Goal: Check status: Check status

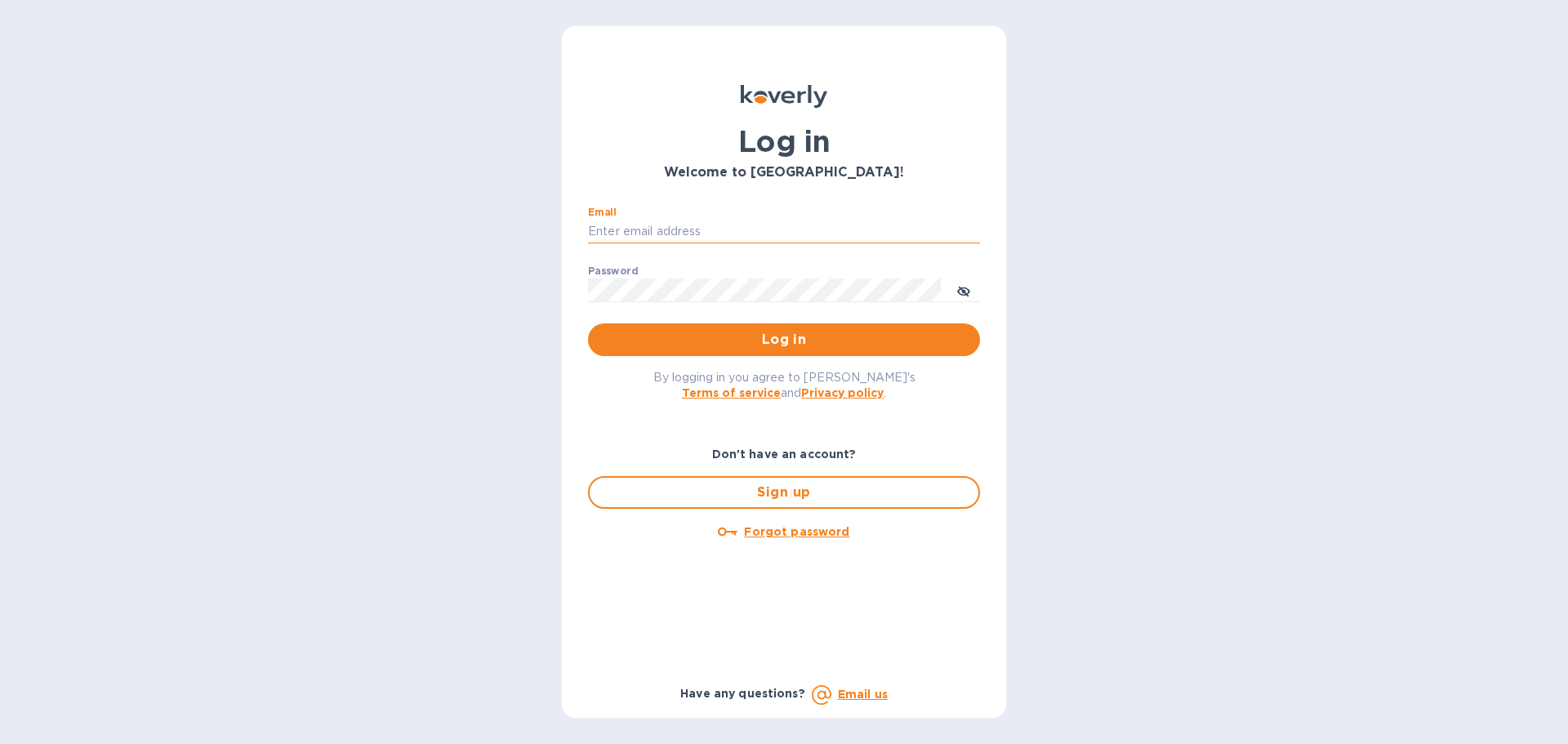
click at [746, 228] on input "Email" at bounding box center [784, 232] width 392 height 25
type input "hbrachrealestate@gmail.com"
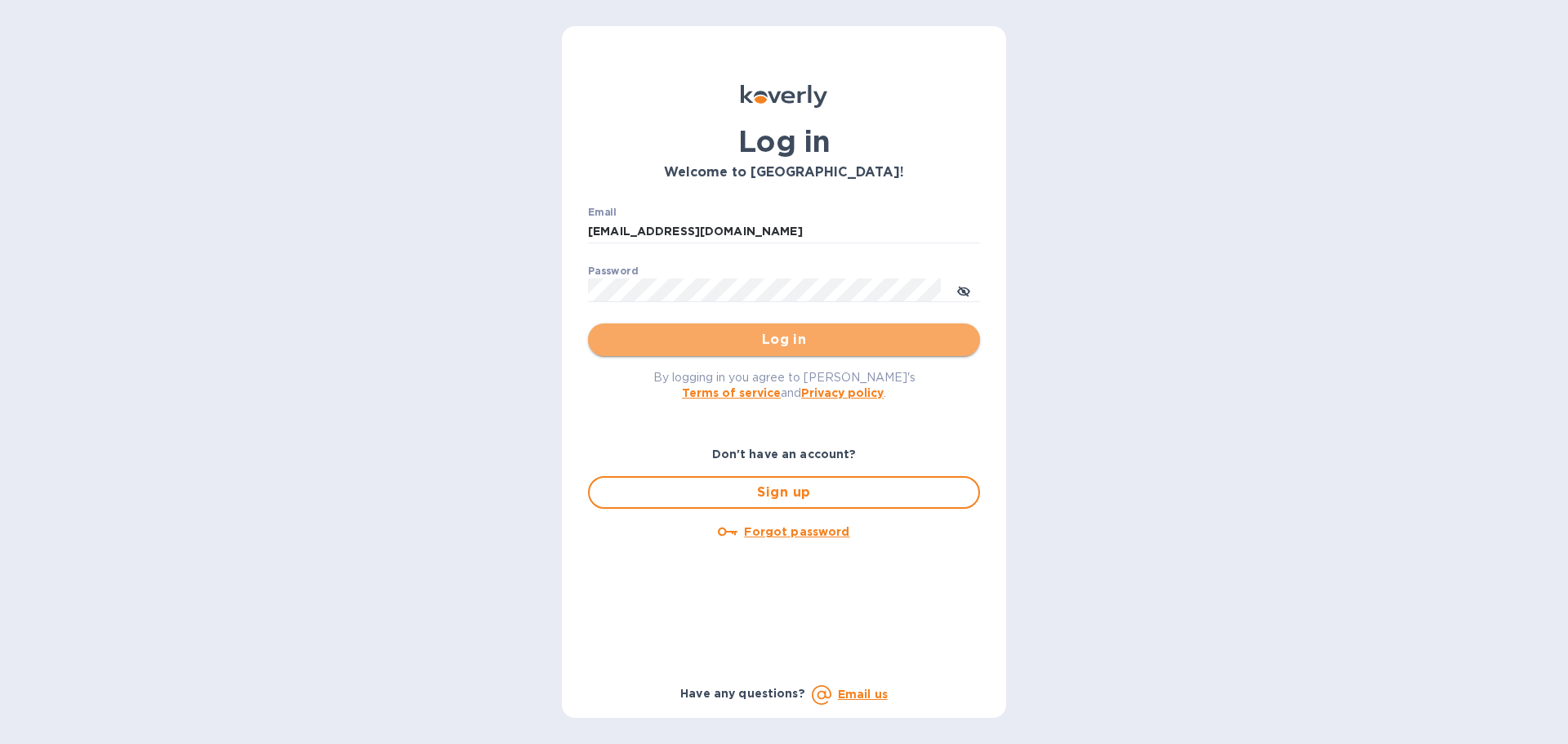
click at [854, 350] on span "Log in" at bounding box center [784, 340] width 366 height 20
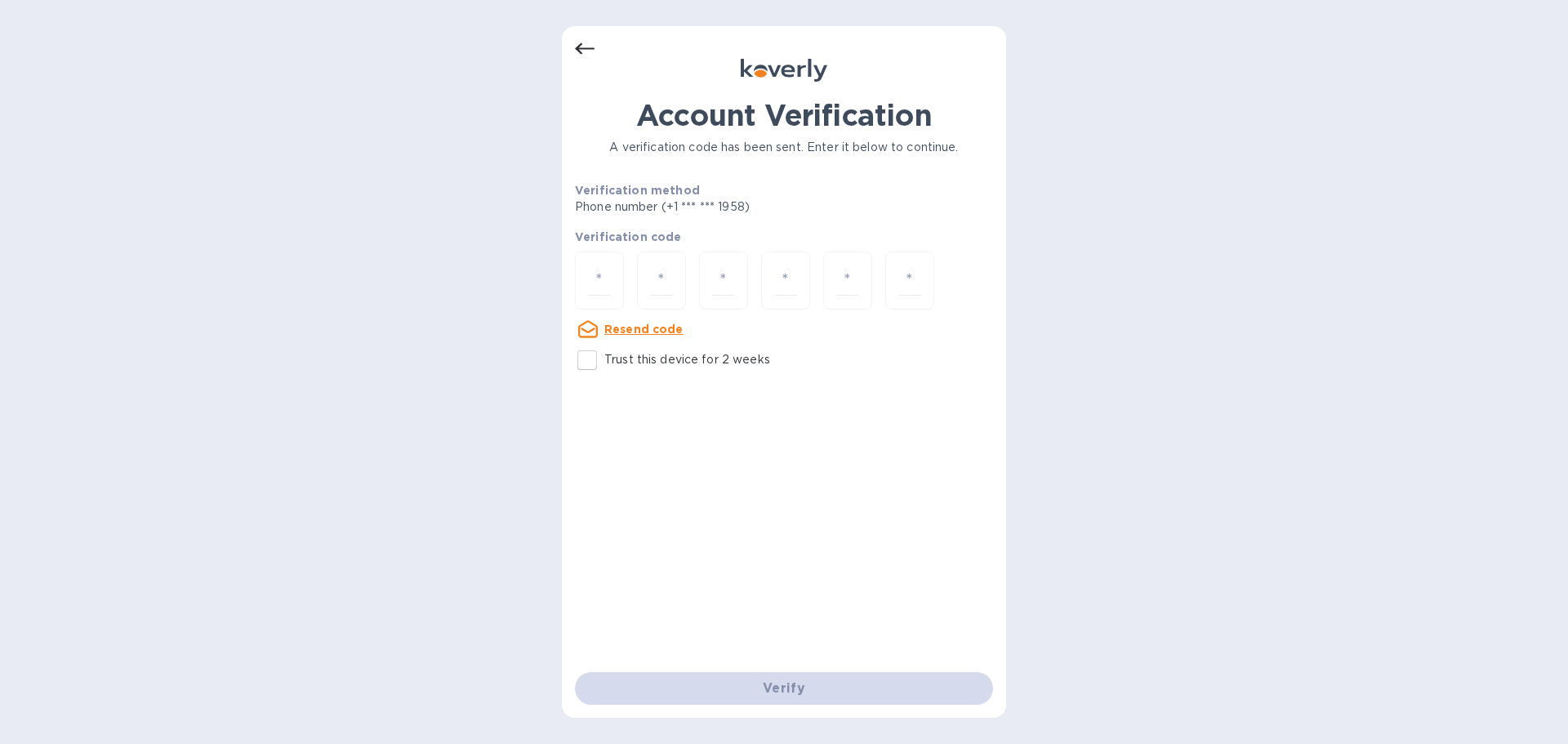
click at [666, 321] on p "Resend code" at bounding box center [644, 329] width 80 height 17
click at [605, 272] on input "number" at bounding box center [600, 280] width 22 height 30
type input "1"
type input "6"
type input "8"
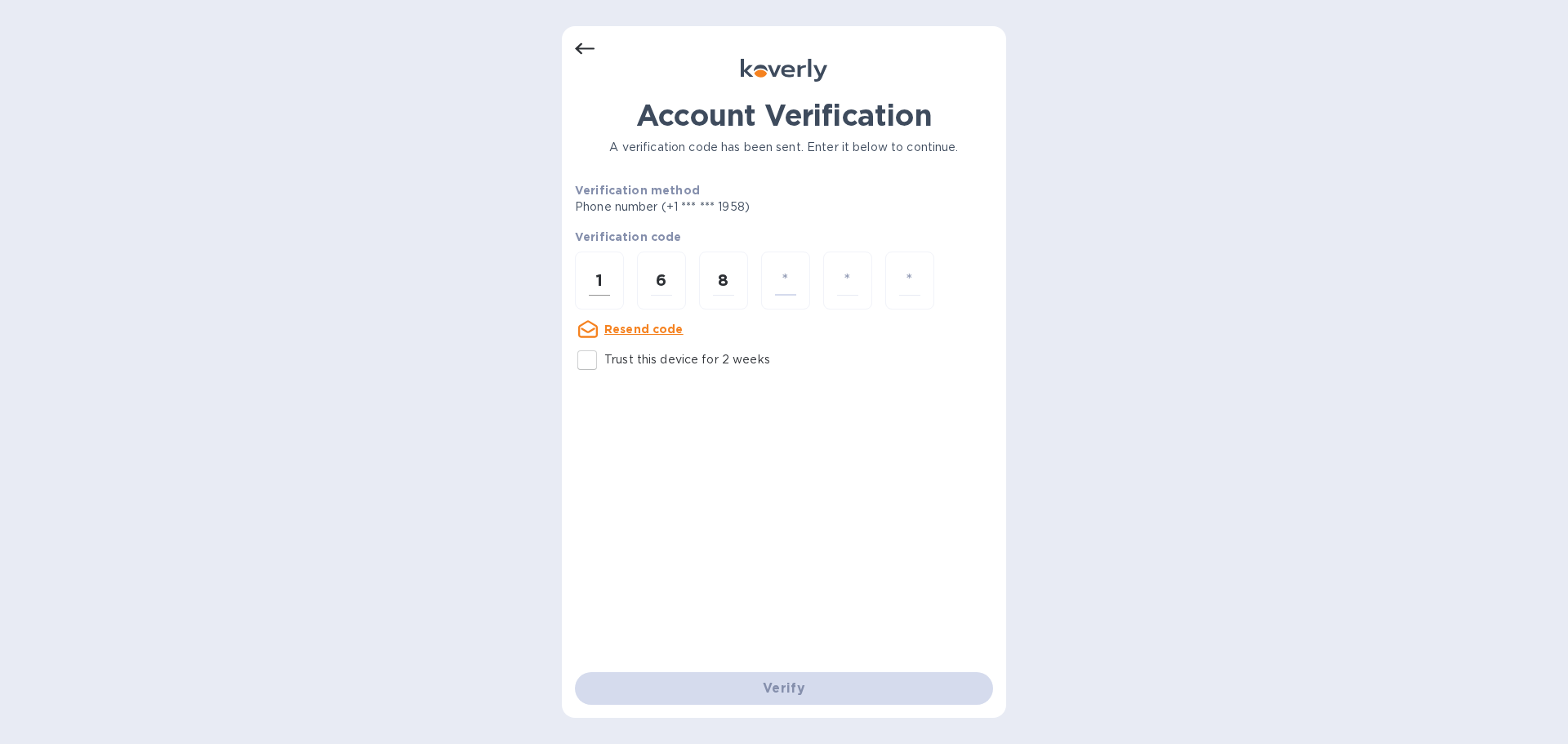
type input "0"
type input "8"
type input "5"
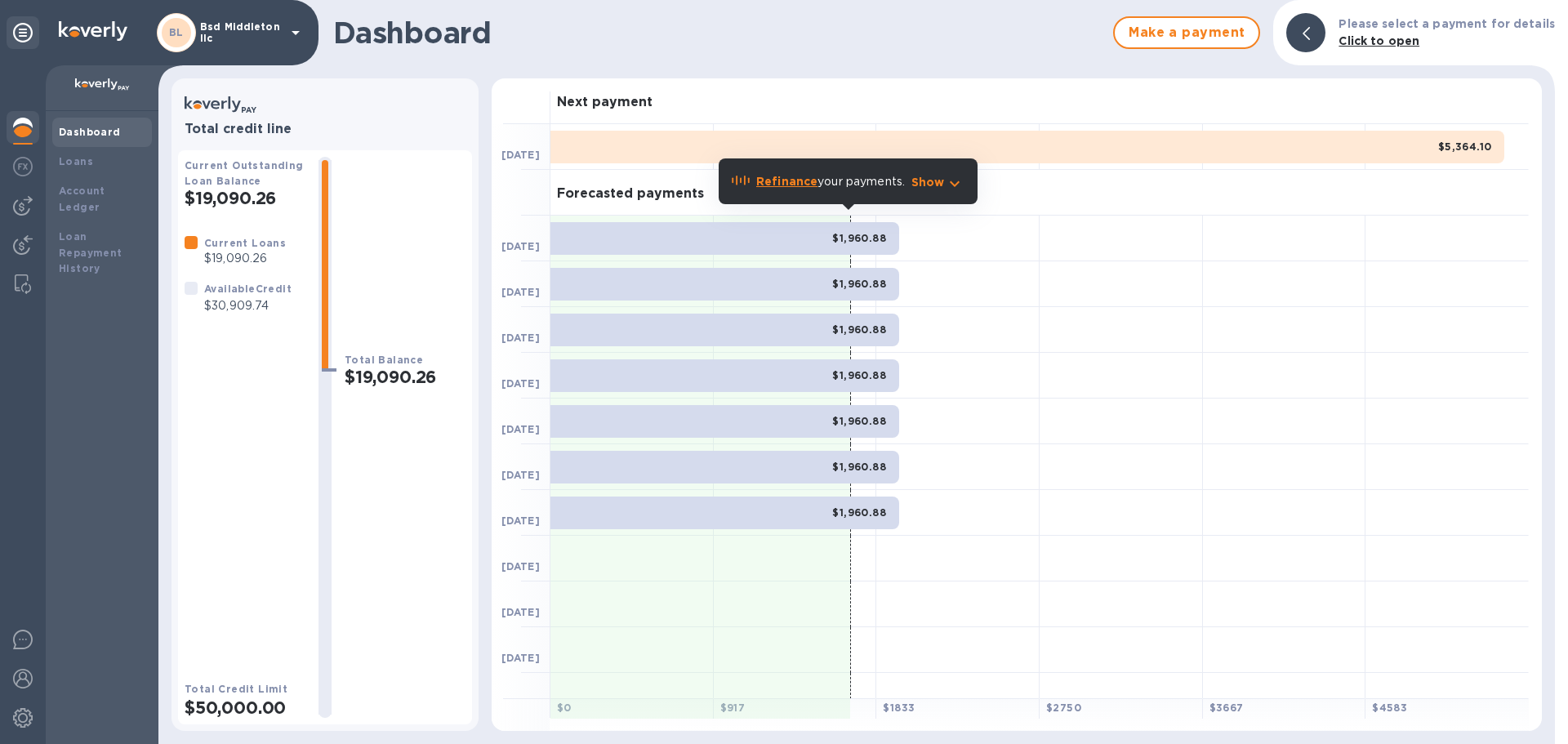
click at [109, 135] on b "Dashboard" at bounding box center [90, 132] width 62 height 12
click at [283, 22] on div "BL Bsd Middleton llc" at bounding box center [231, 32] width 148 height 39
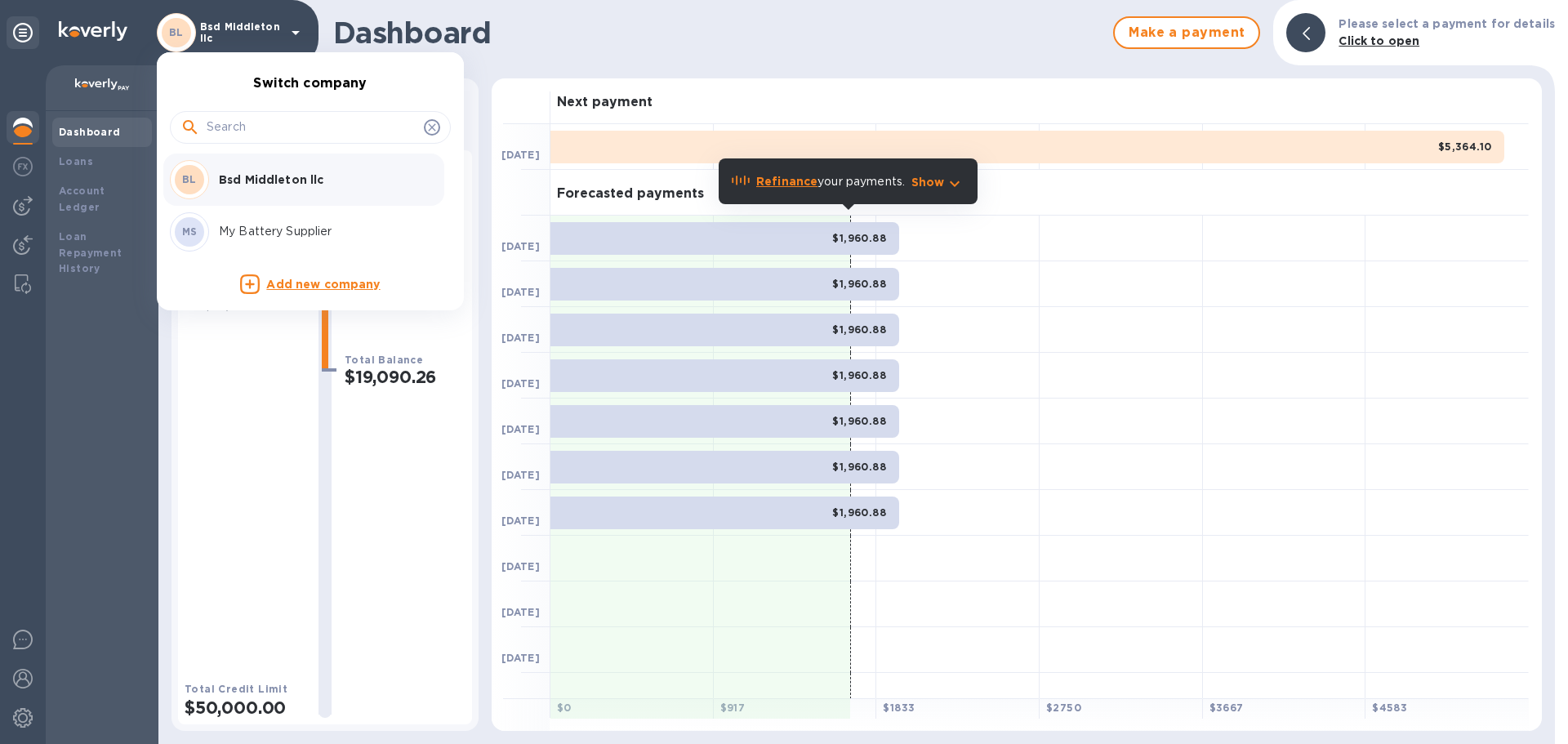
click at [255, 240] on p "My Battery Supplier" at bounding box center [322, 231] width 206 height 17
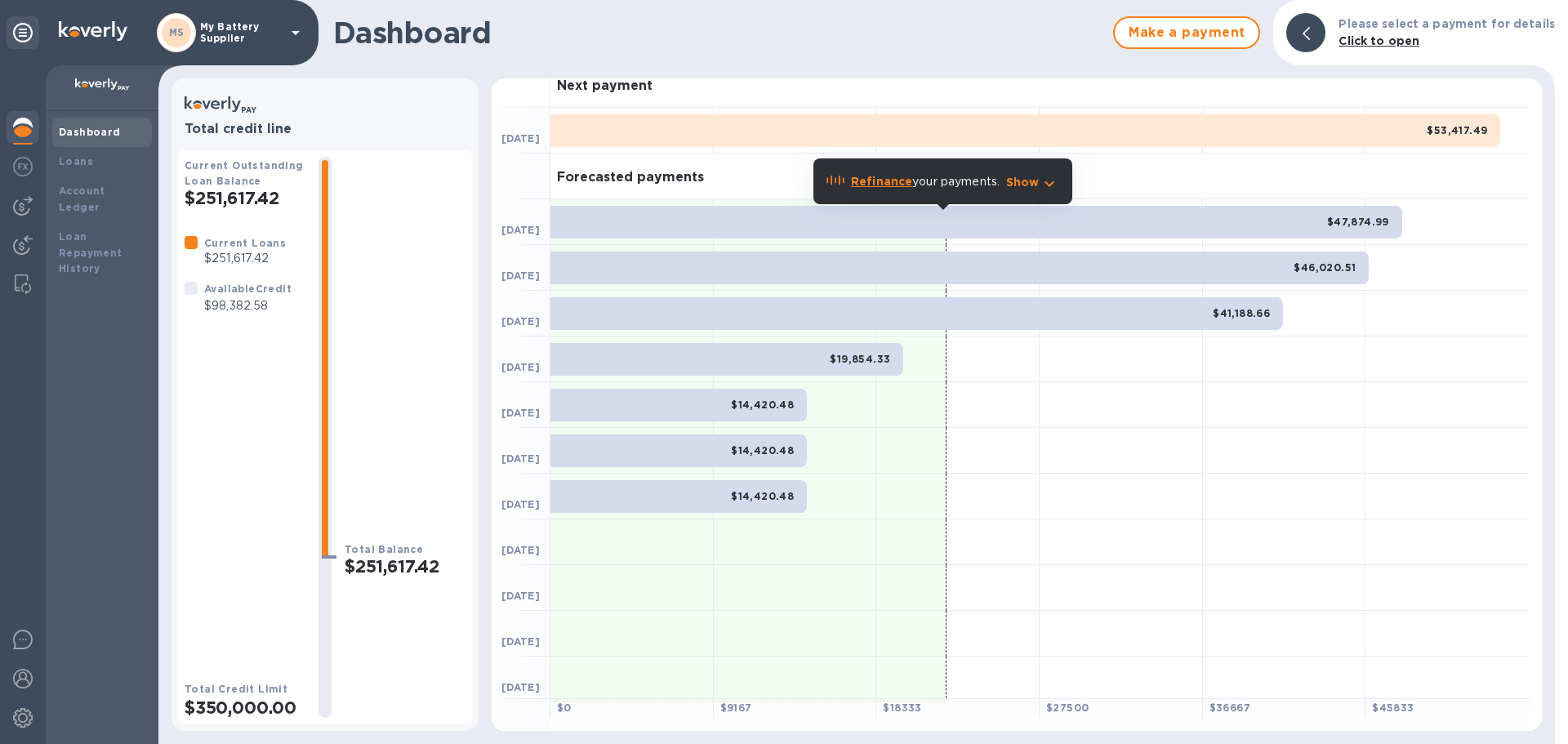
scroll to position [21, 0]
